Goal: Use online tool/utility: Use online tool/utility

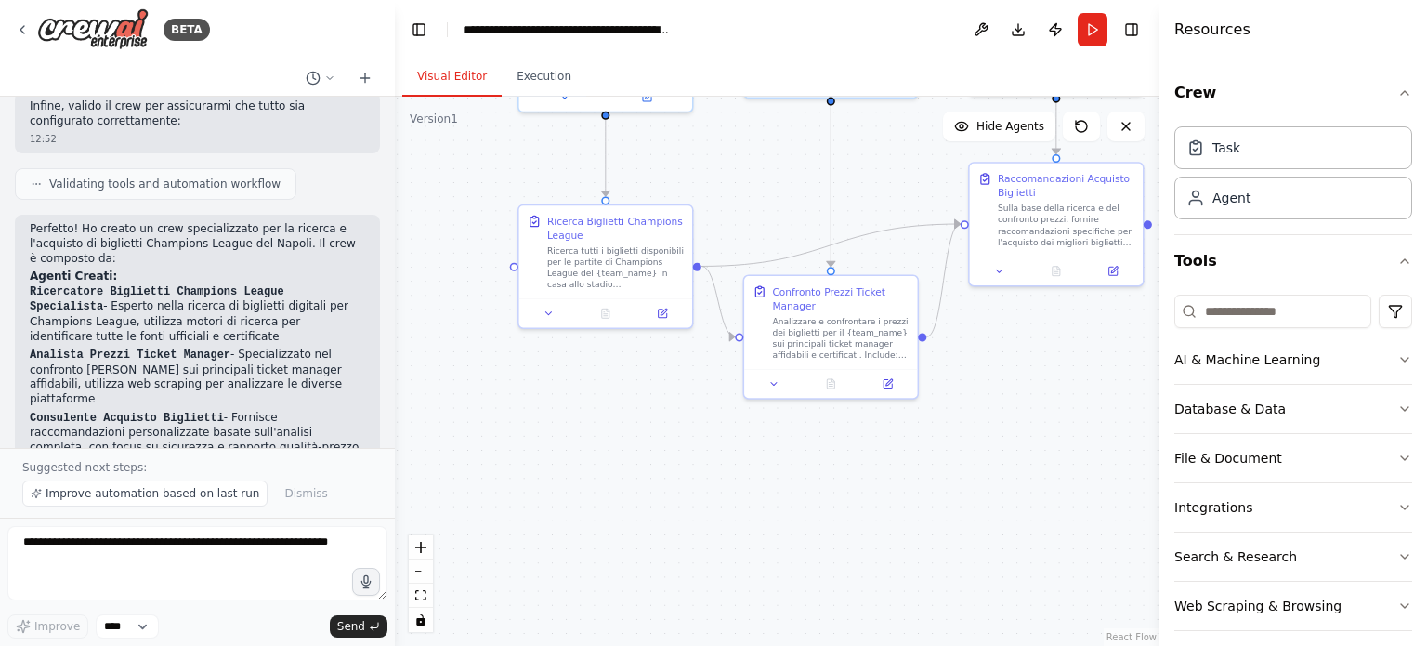
scroll to position [1425, 0]
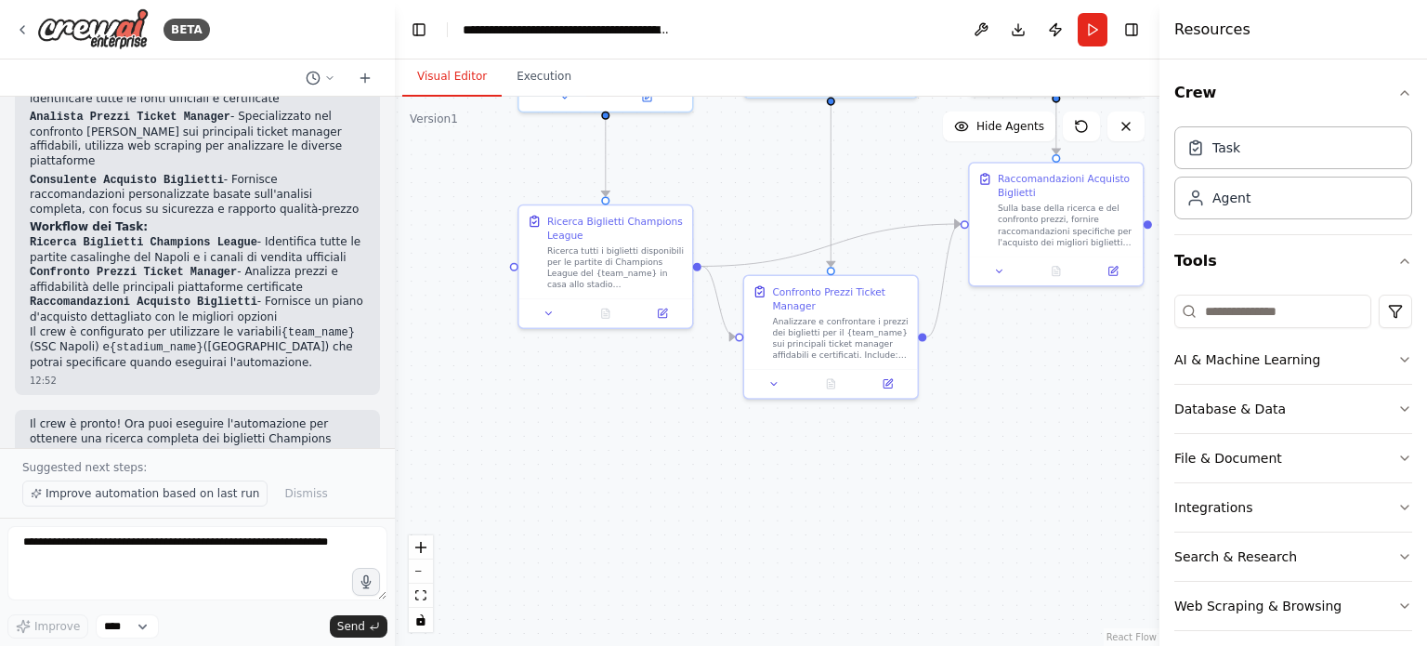
click at [93, 497] on span "Improve automation based on last run" at bounding box center [153, 493] width 214 height 15
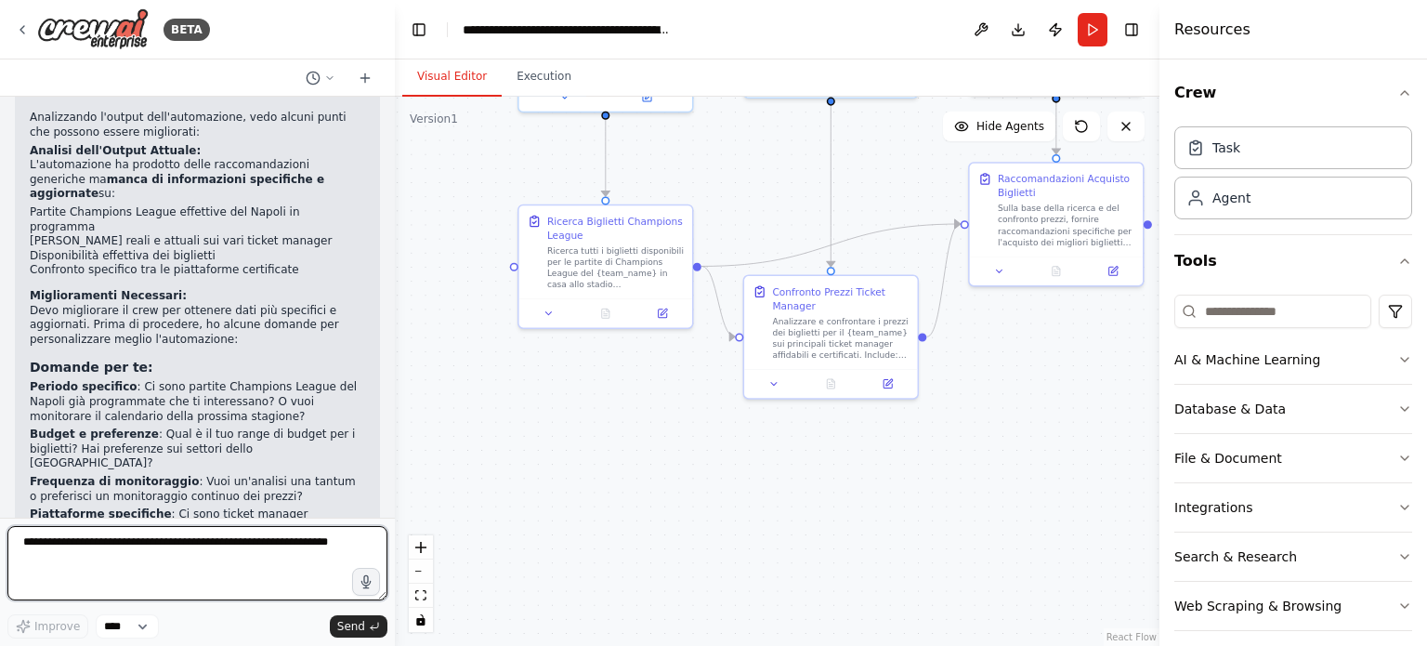
scroll to position [1975, 0]
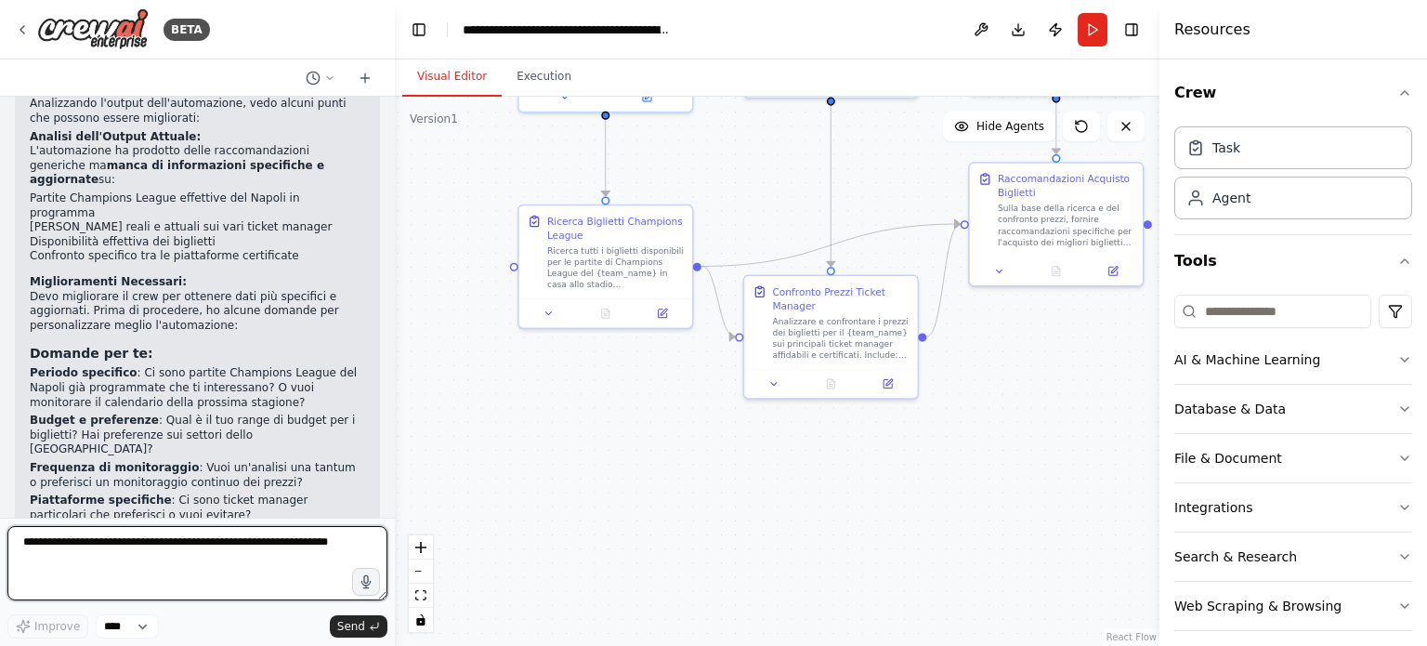
click at [217, 545] on textarea at bounding box center [197, 563] width 380 height 74
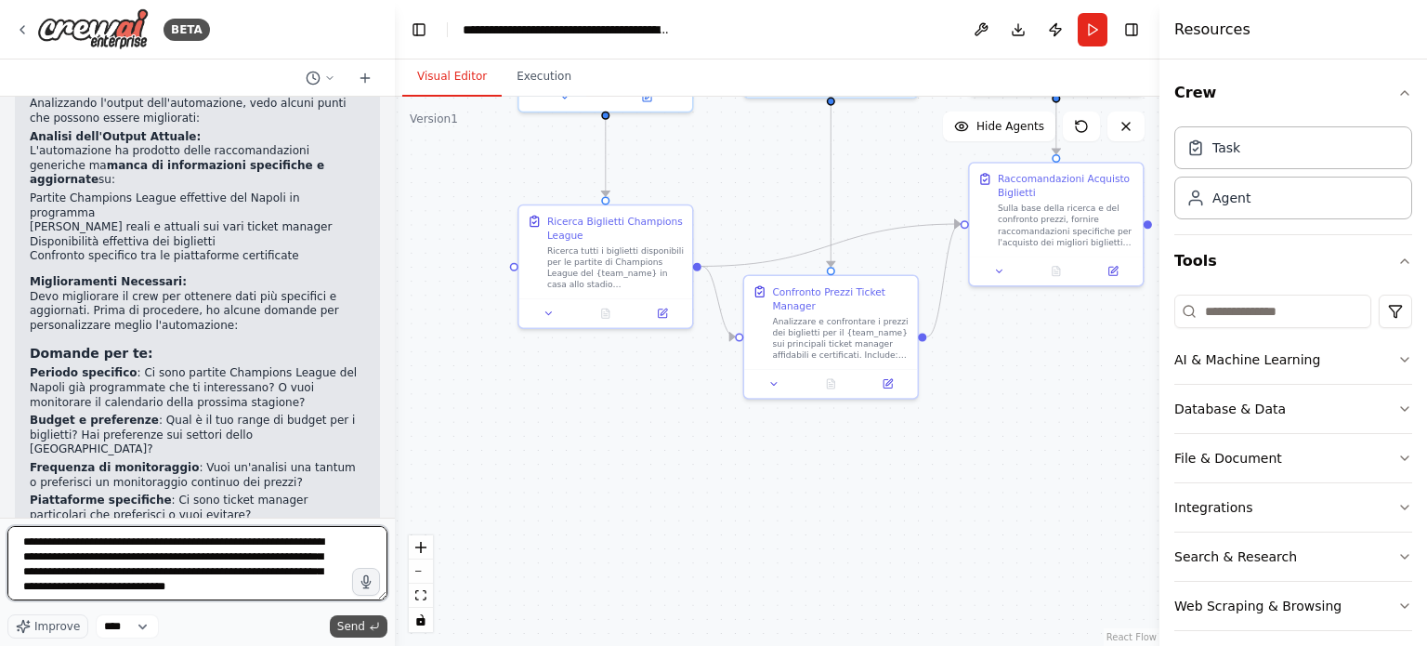
type textarea "**********"
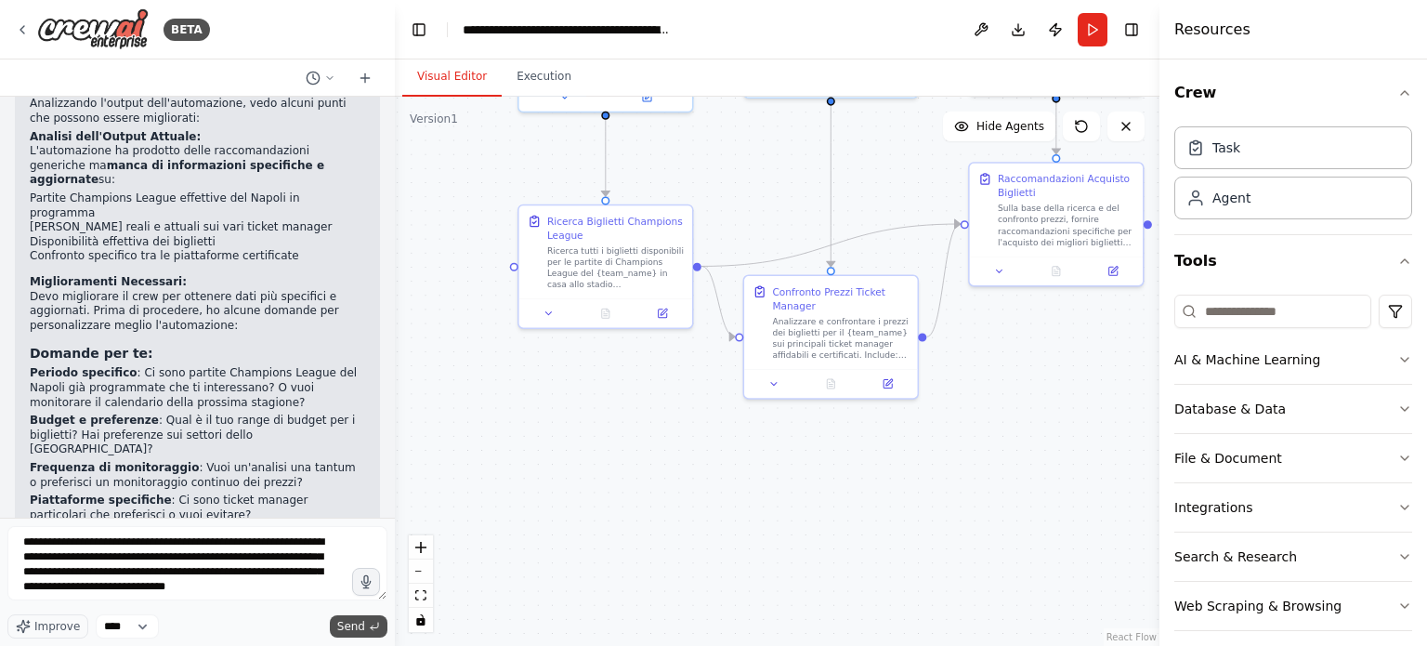
click at [349, 629] on span "Send" at bounding box center [351, 626] width 28 height 15
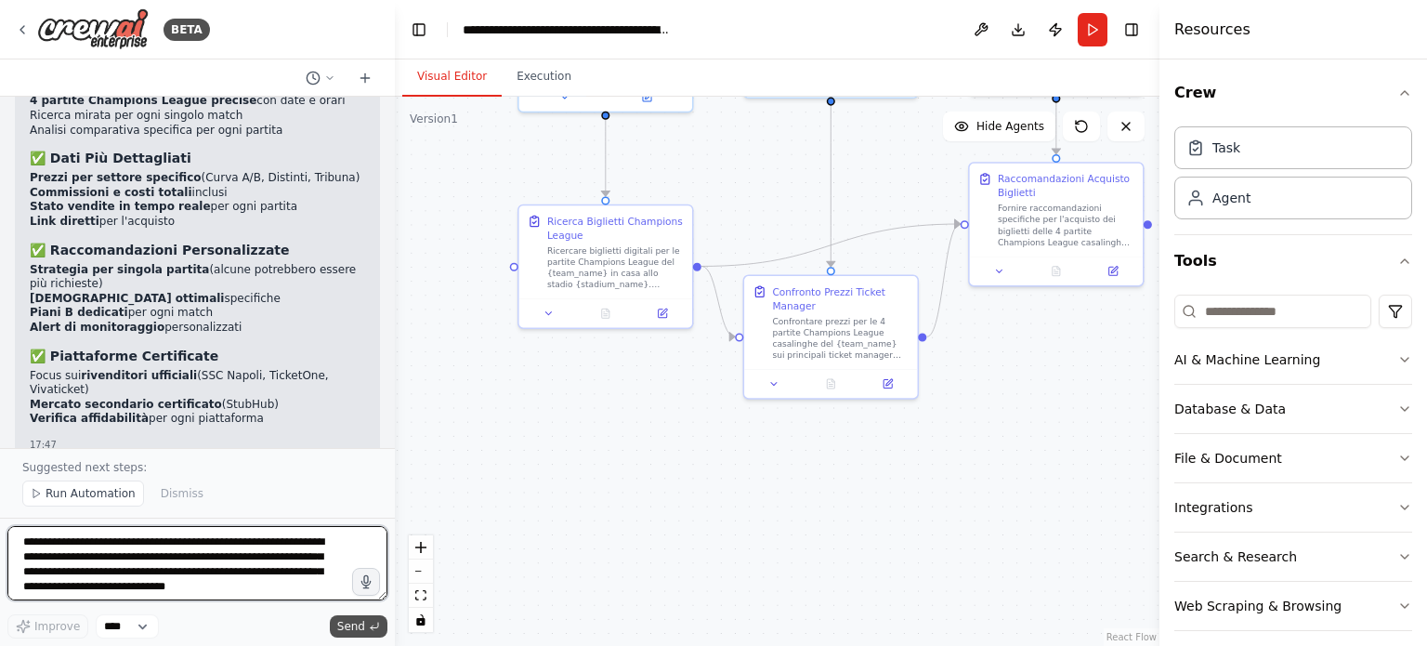
scroll to position [3433, 0]
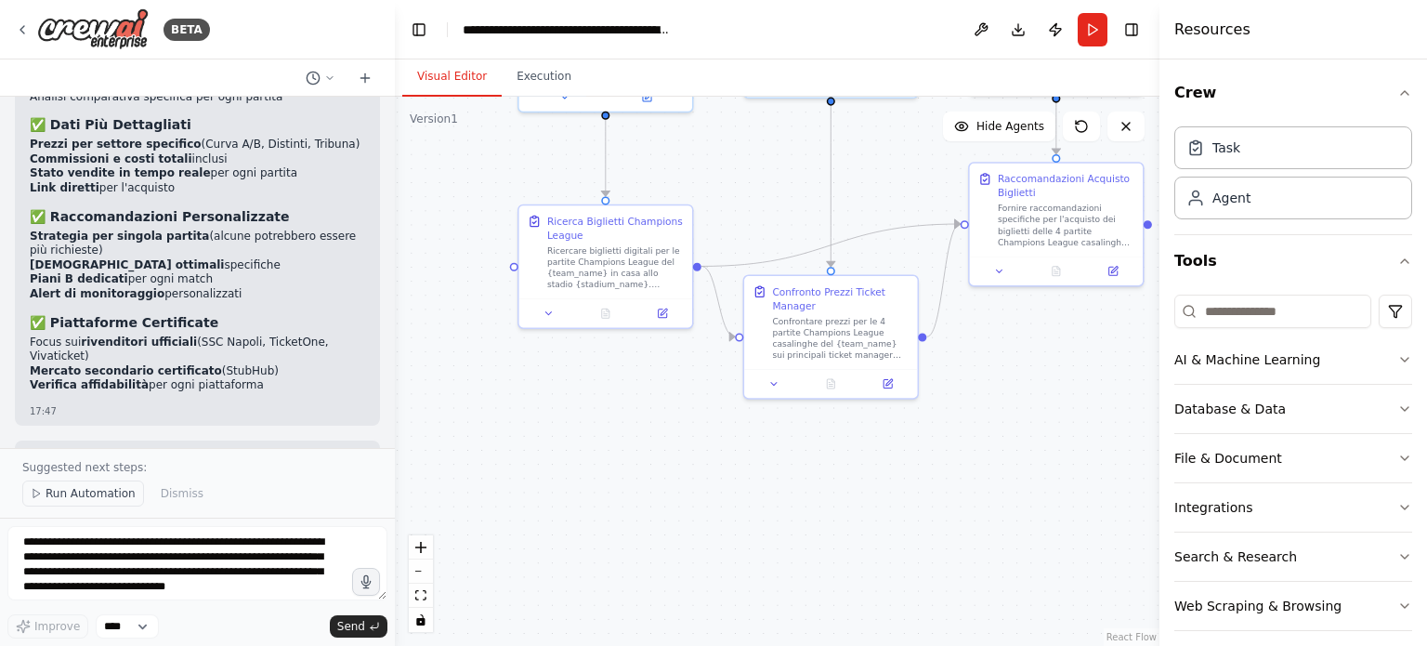
click at [108, 497] on span "Run Automation" at bounding box center [91, 493] width 90 height 15
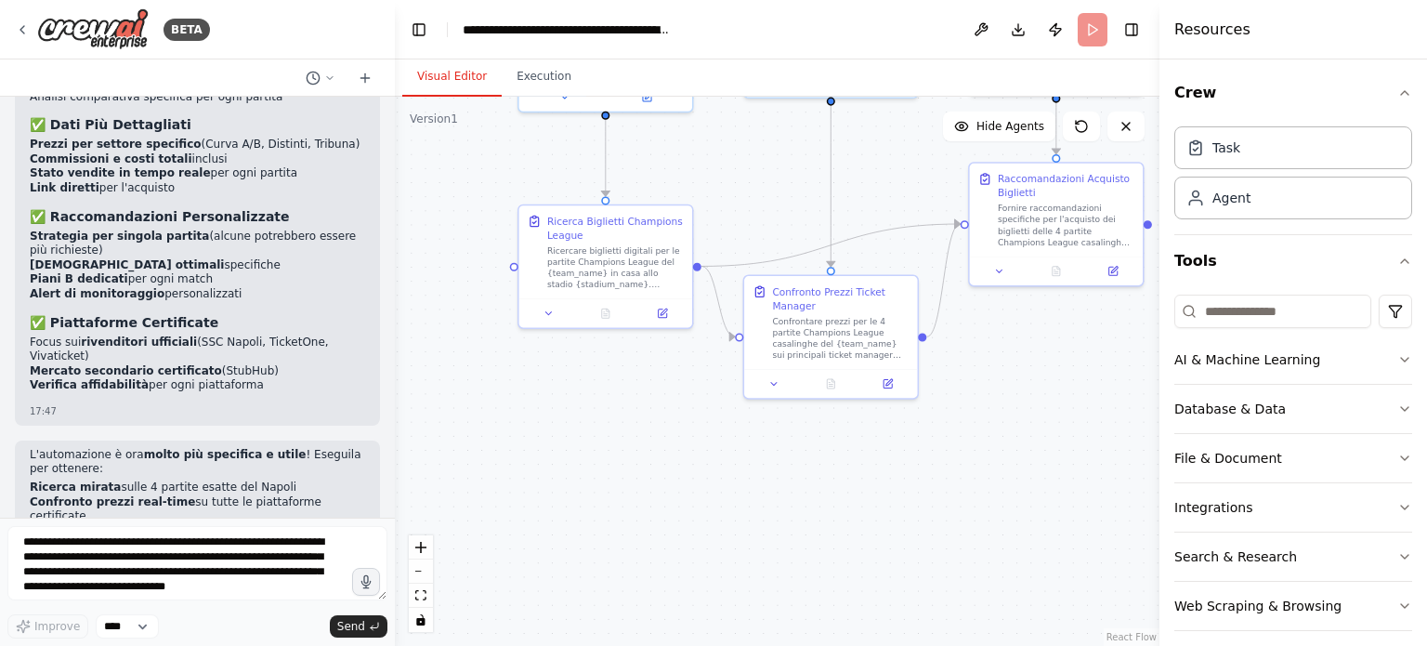
scroll to position [3364, 0]
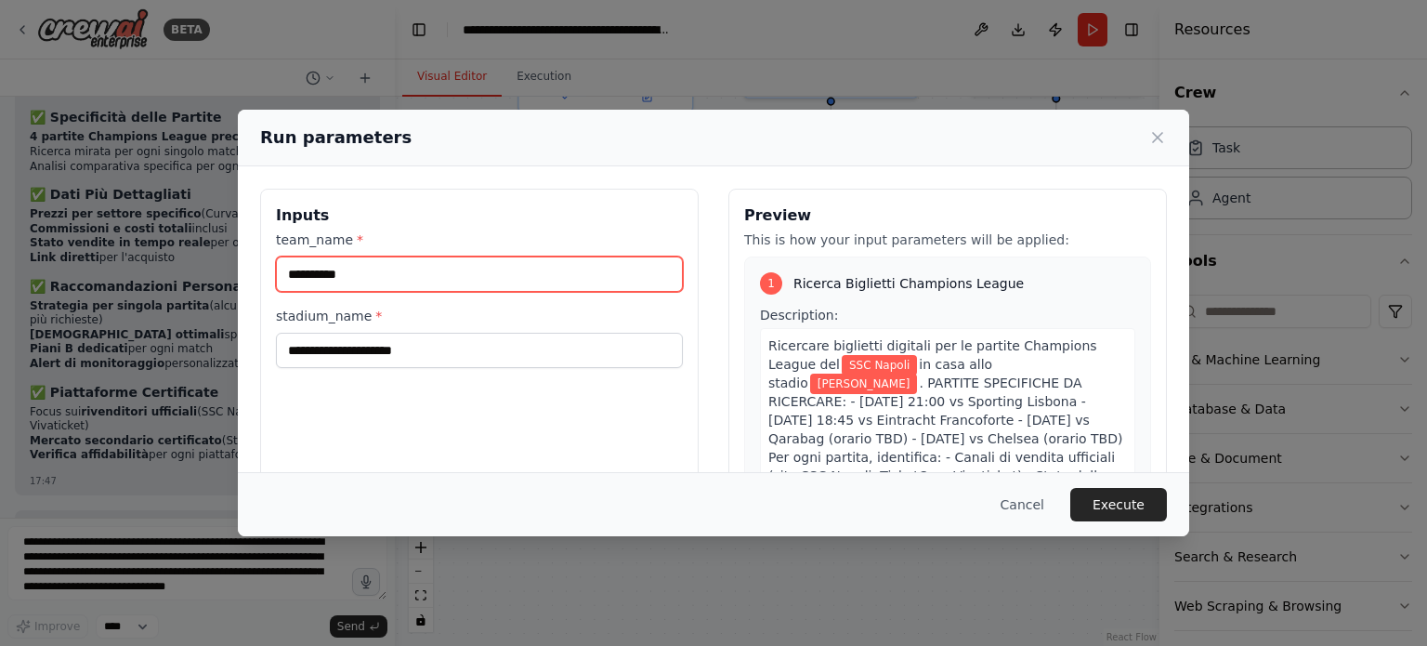
click at [415, 272] on input "**********" at bounding box center [479, 273] width 407 height 35
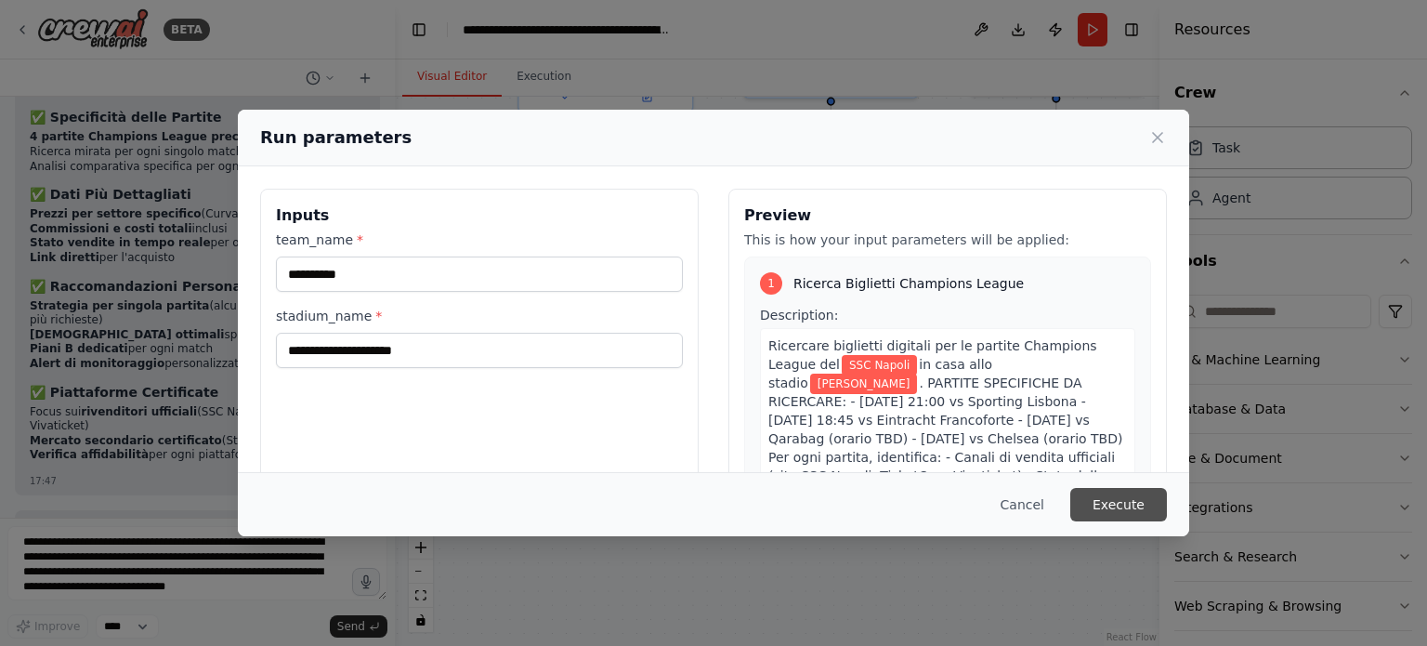
click at [1126, 502] on button "Execute" at bounding box center [1118, 504] width 97 height 33
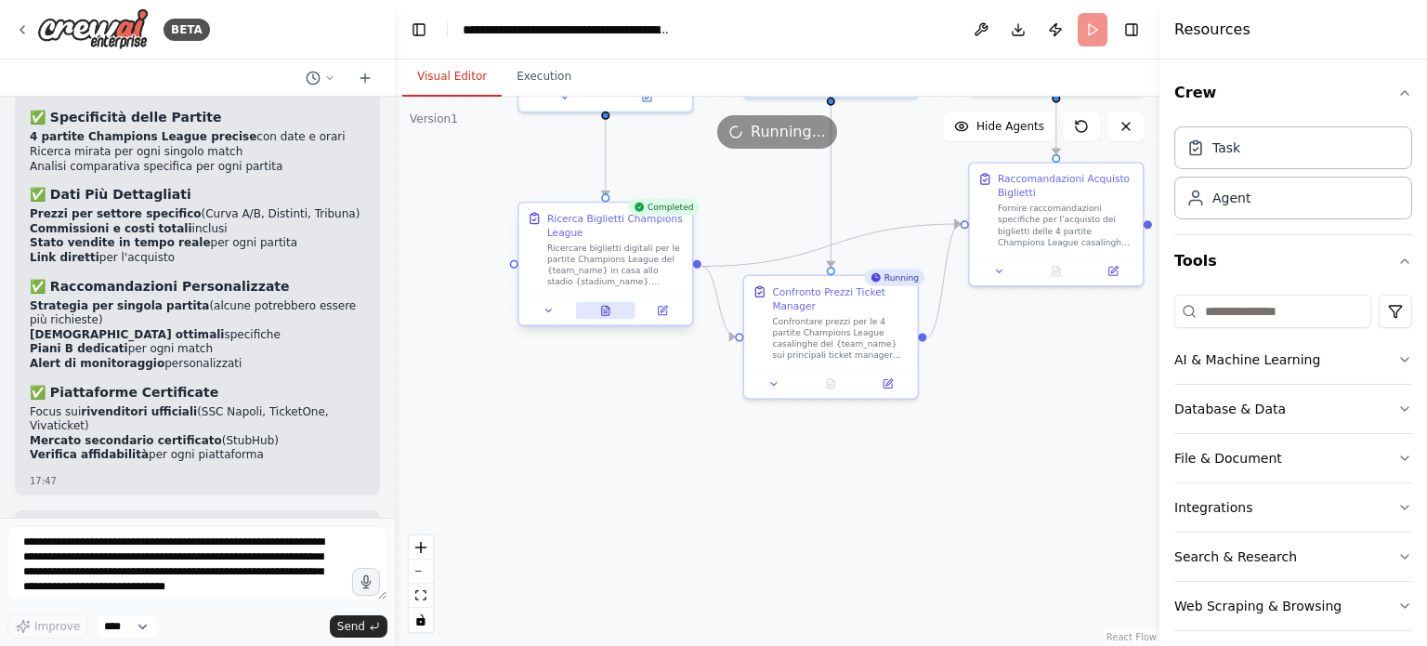
click at [604, 313] on icon at bounding box center [606, 313] width 4 height 0
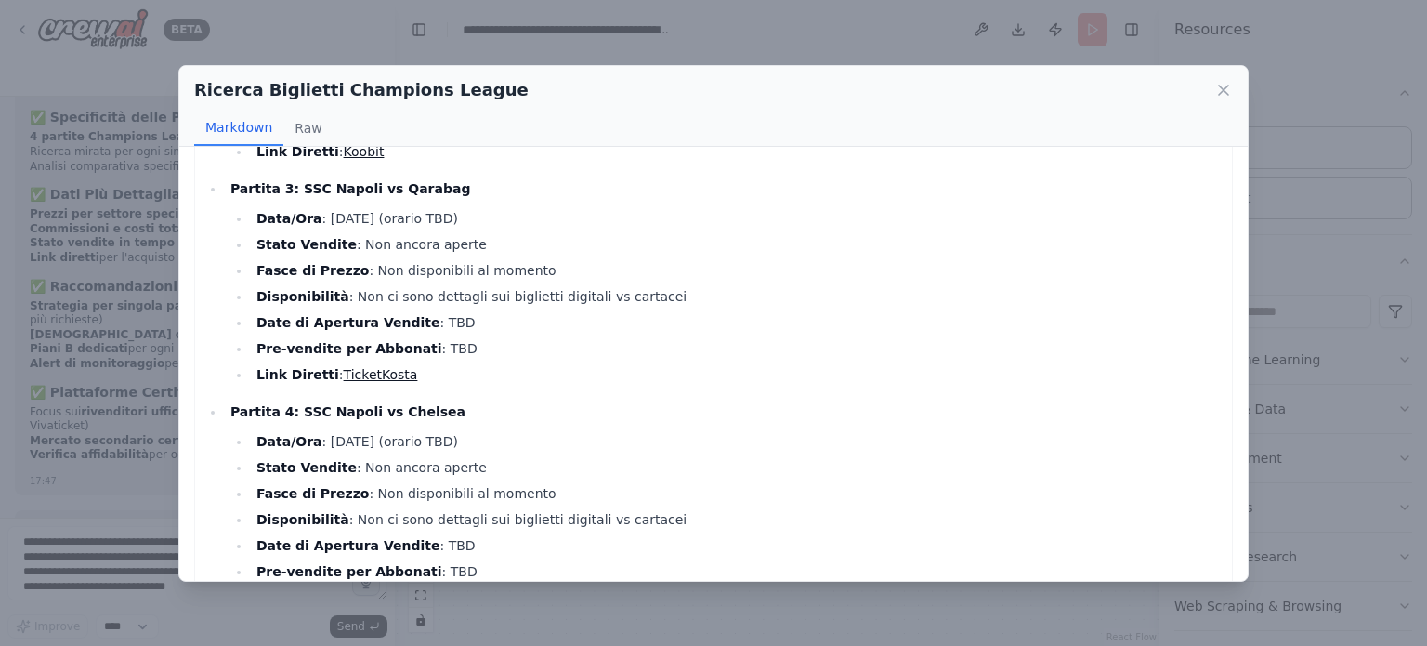
scroll to position [514, 0]
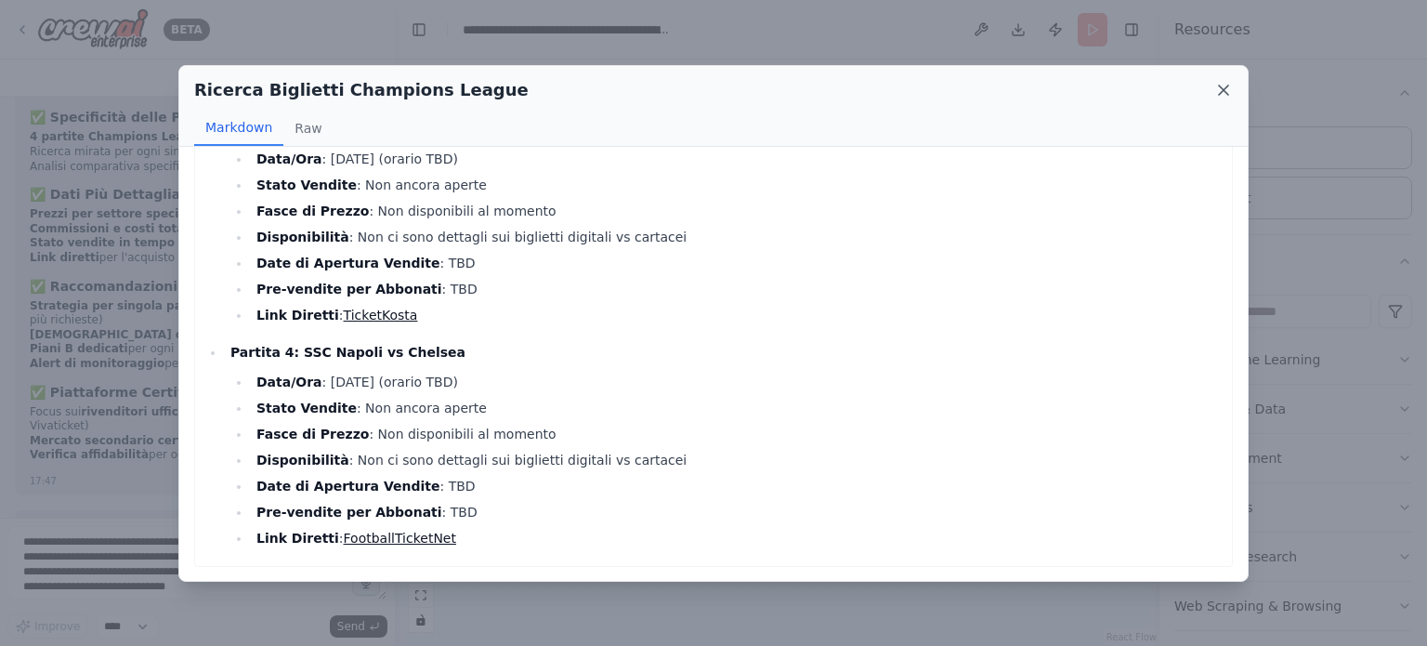
click at [1224, 88] on icon at bounding box center [1223, 89] width 9 height 9
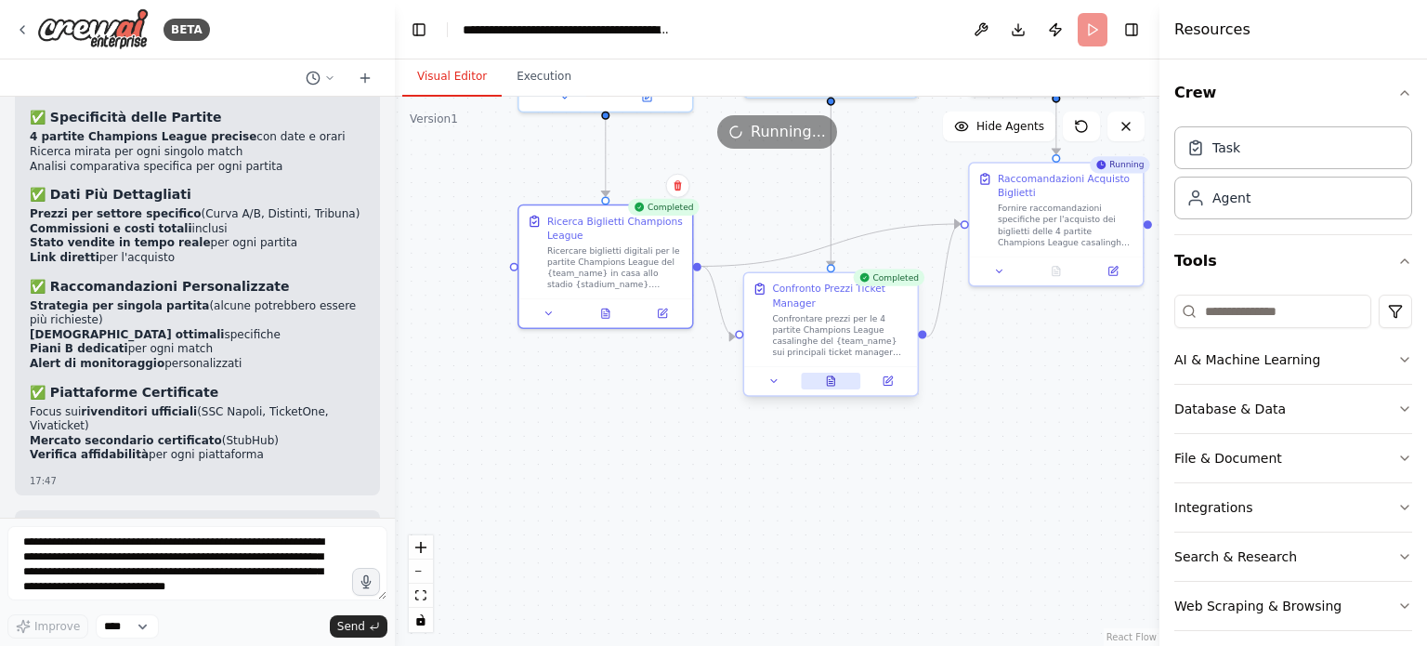
click at [831, 383] on icon at bounding box center [830, 380] width 7 height 9
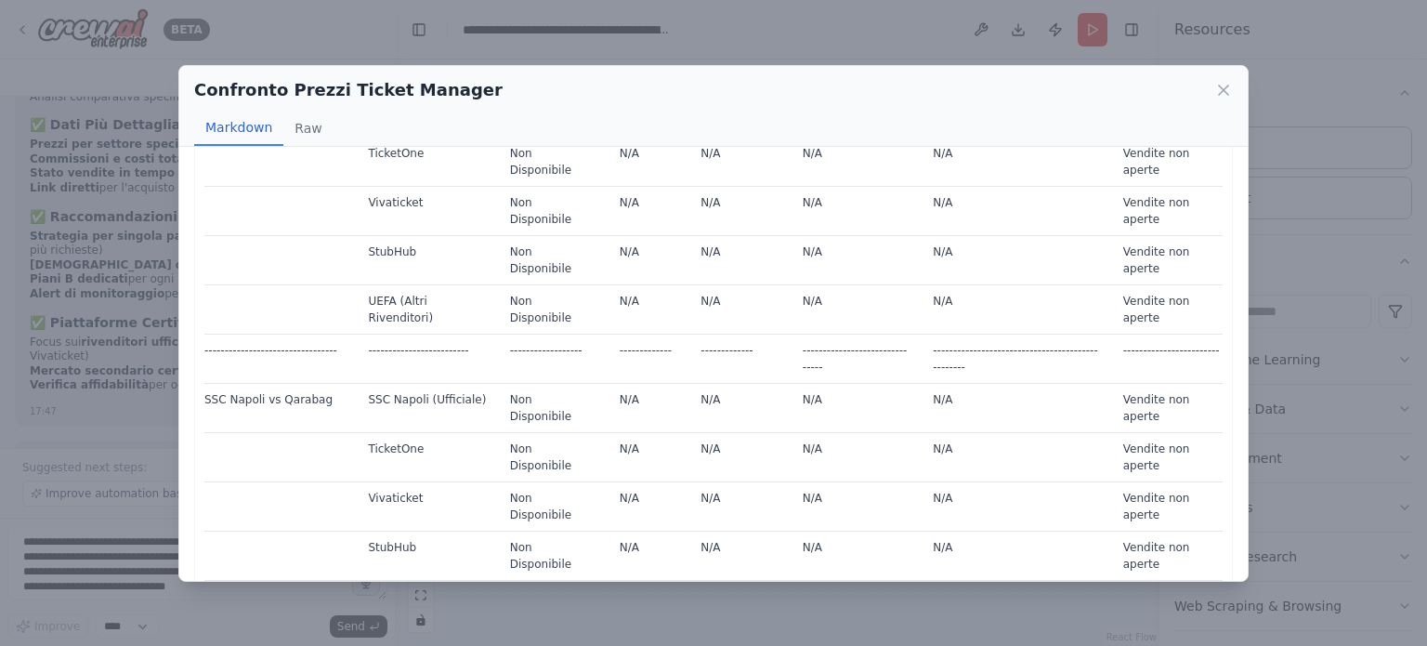
scroll to position [0, 0]
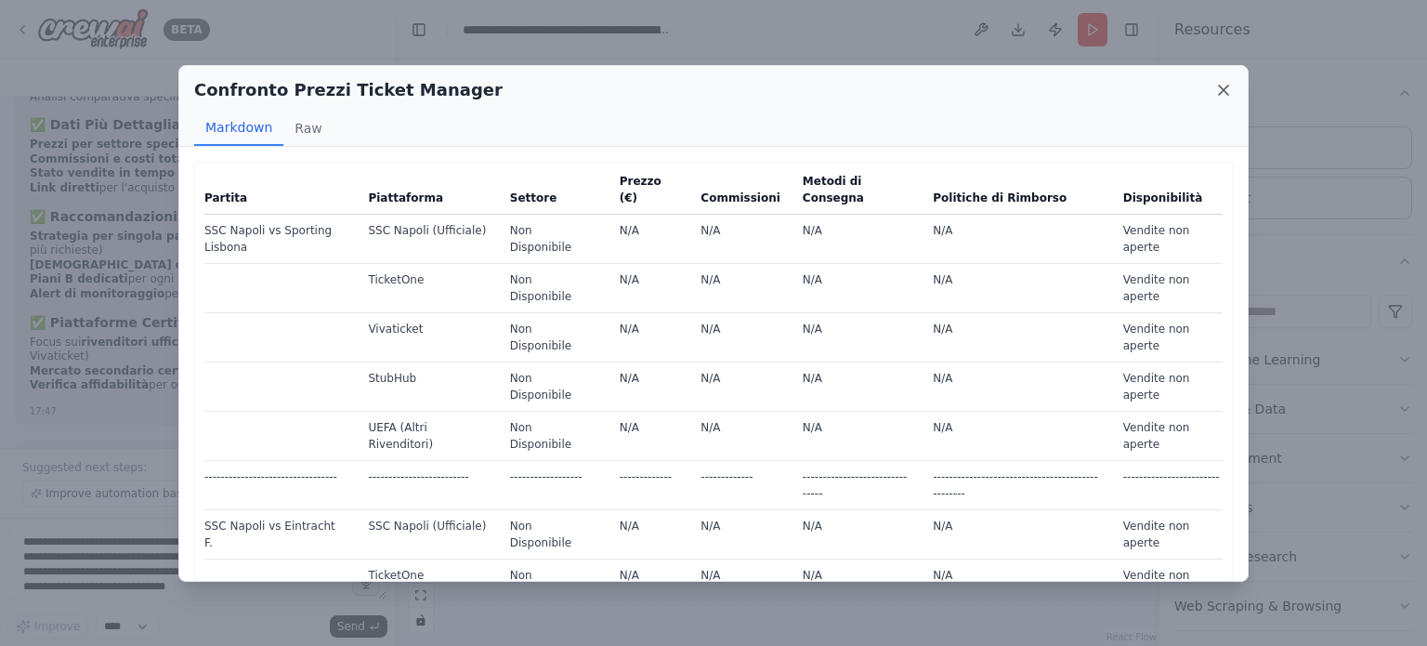
click at [1220, 85] on icon at bounding box center [1223, 90] width 19 height 19
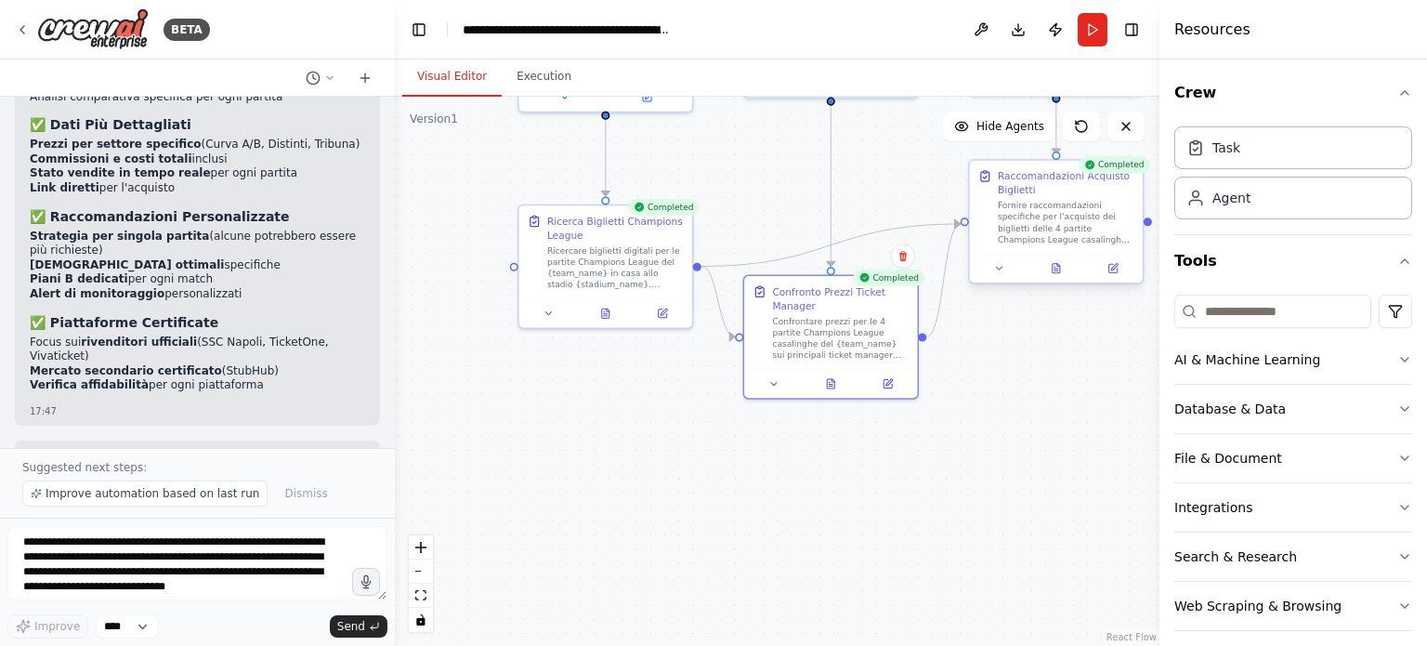
click at [1055, 277] on div at bounding box center [1056, 268] width 173 height 29
click at [1057, 264] on icon at bounding box center [1058, 265] width 3 height 3
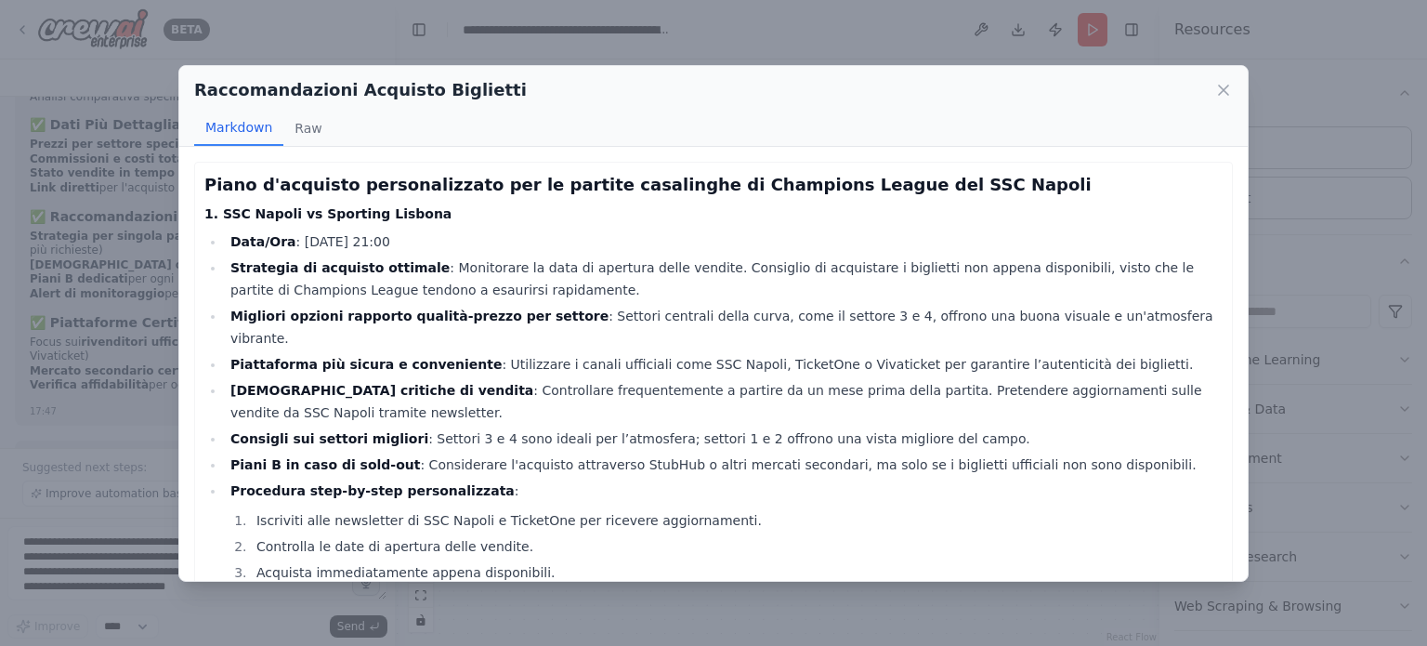
scroll to position [372, 0]
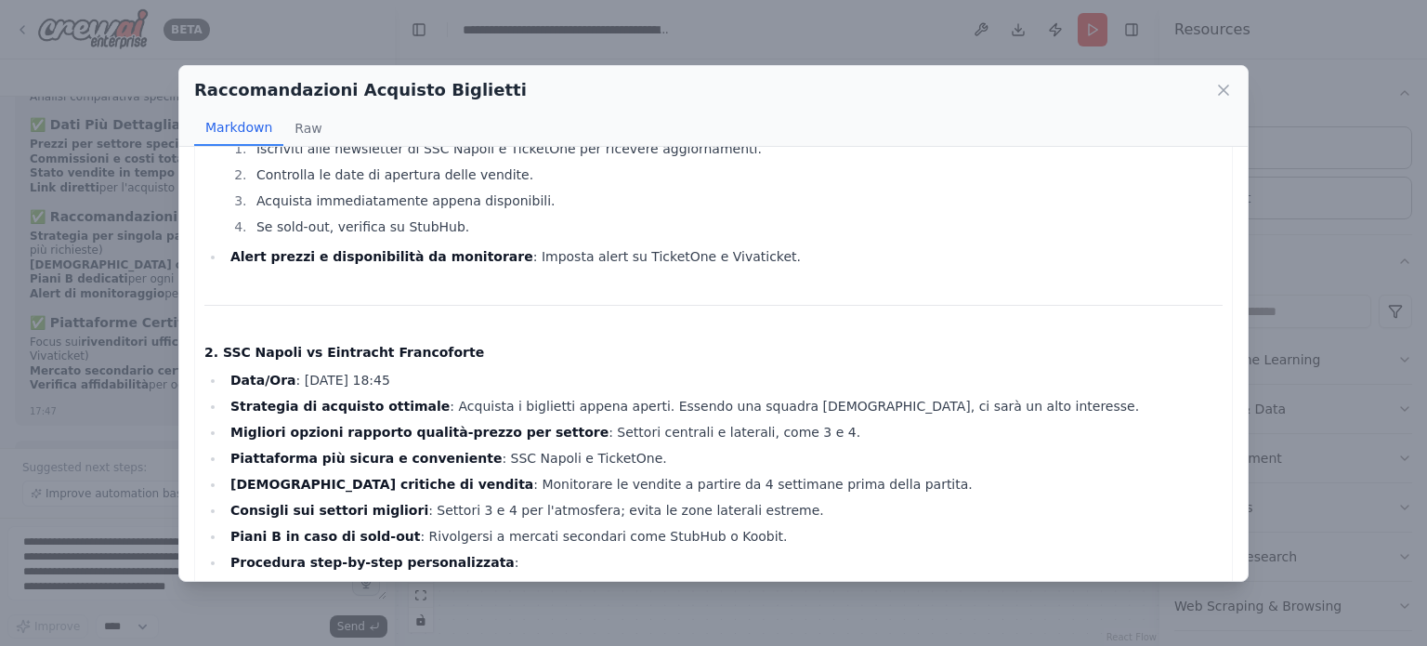
click at [395, 216] on li "Se sold-out, verifica su StubHub." at bounding box center [737, 227] width 972 height 22
copy li "StubHub"
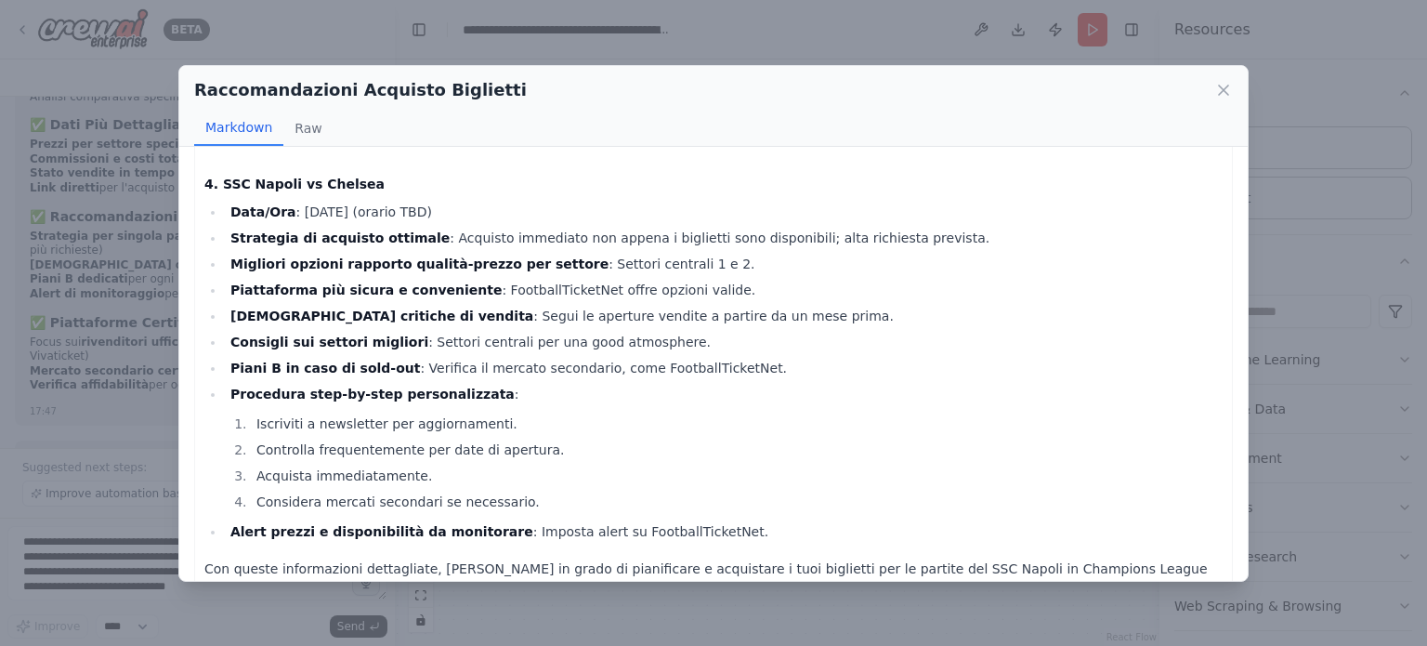
scroll to position [1423, 0]
click at [1224, 85] on icon at bounding box center [1223, 90] width 19 height 19
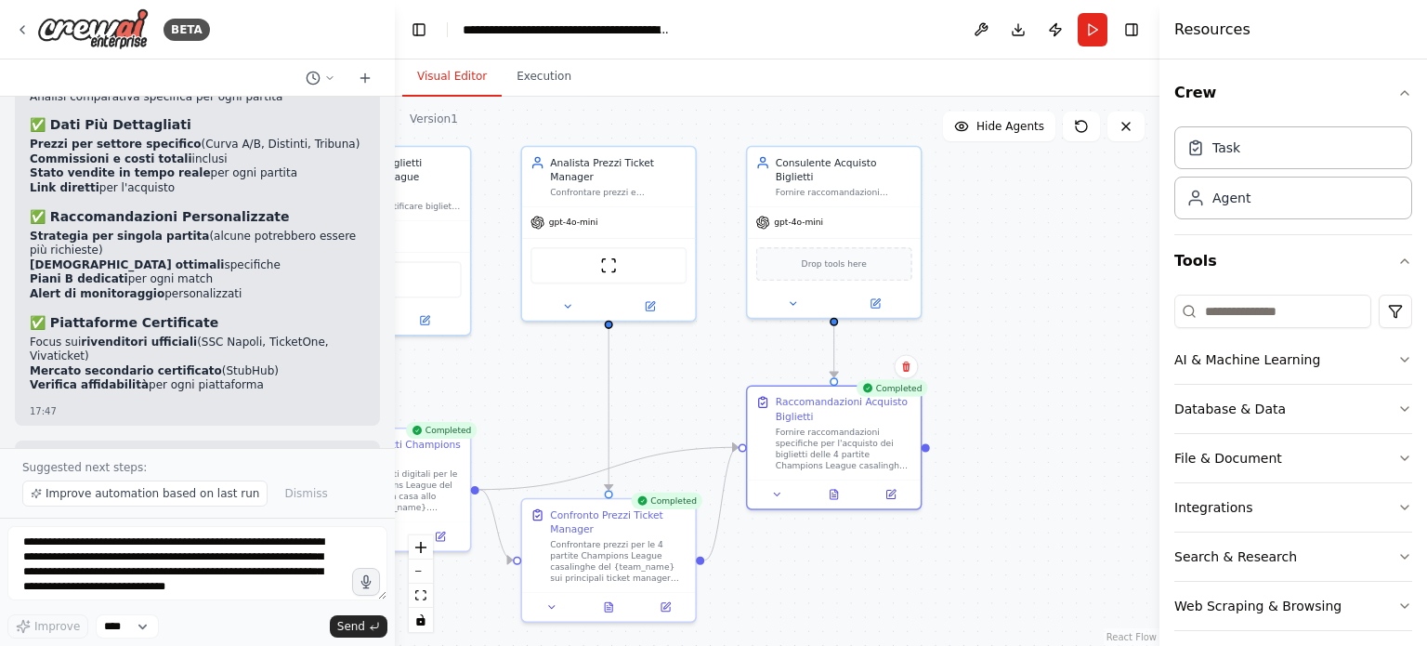
drag, startPoint x: 1081, startPoint y: 426, endPoint x: 866, endPoint y: 657, distance: 315.5
click at [866, 645] on html "BETA Sviluppa un crew che ricerca biglietti di champions league e identifica bi…" at bounding box center [713, 323] width 1427 height 646
click at [1397, 503] on icon "button" at bounding box center [1404, 507] width 15 height 15
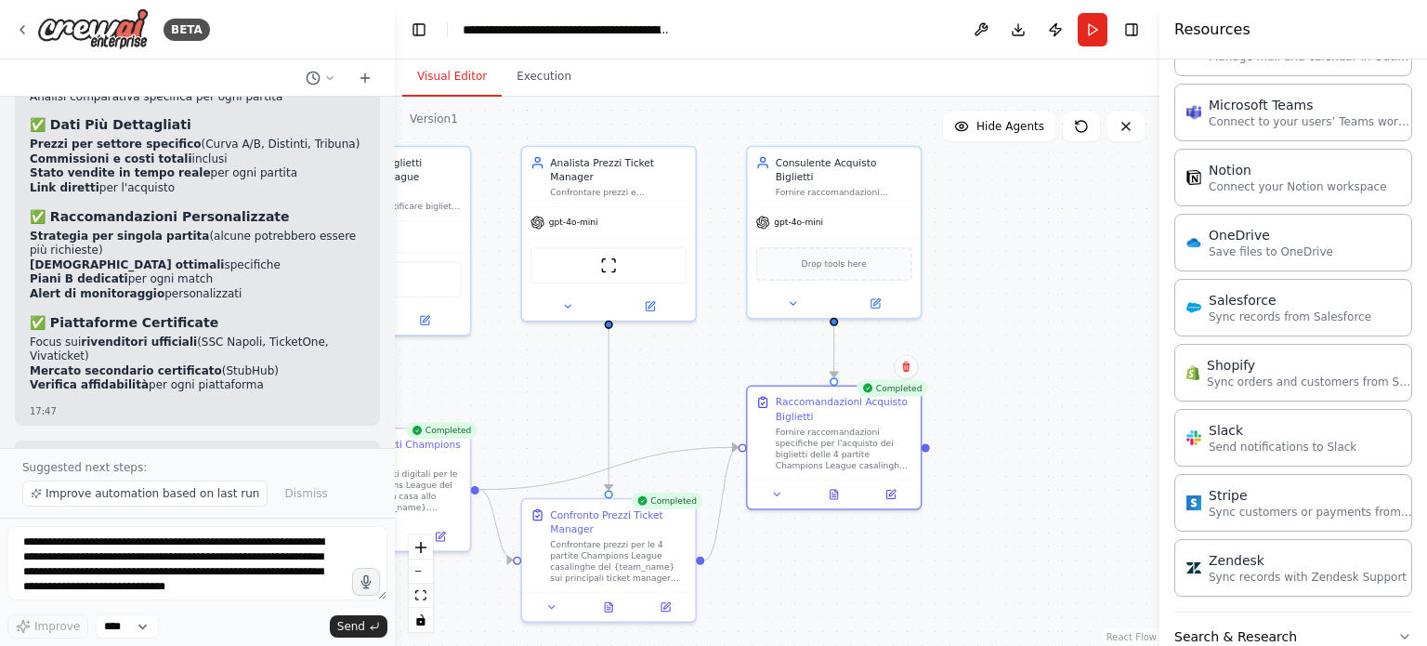
scroll to position [1385, 0]
